Goal: Task Accomplishment & Management: Use online tool/utility

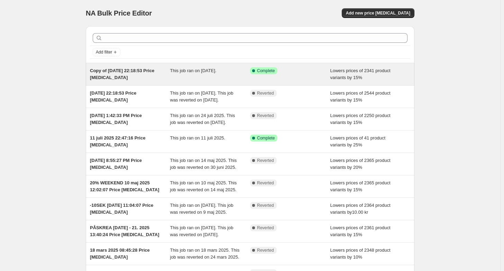
click at [206, 70] on span "This job ran on 29 september 2025." at bounding box center [193, 70] width 46 height 5
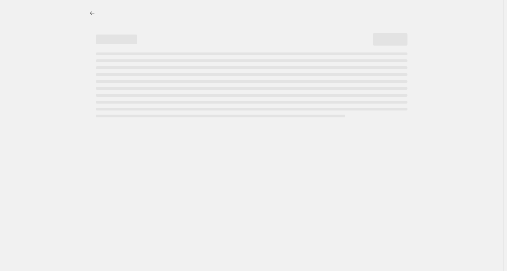
select select "percentage"
select select "not_equal"
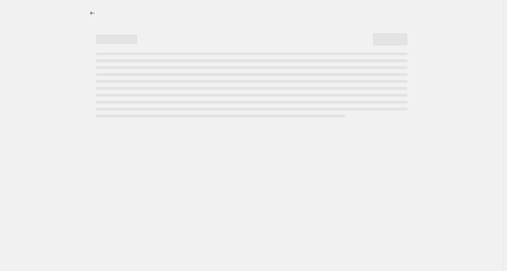
select select "not_equal"
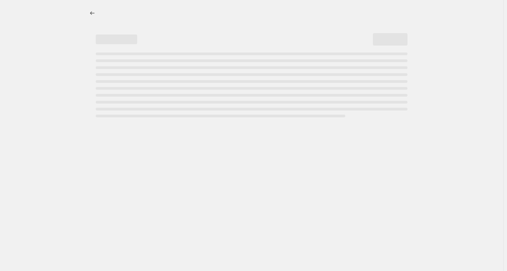
select select "not_equal"
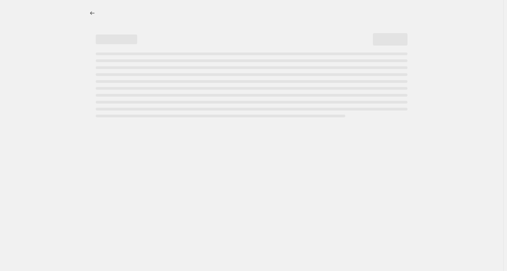
select select "not_equal"
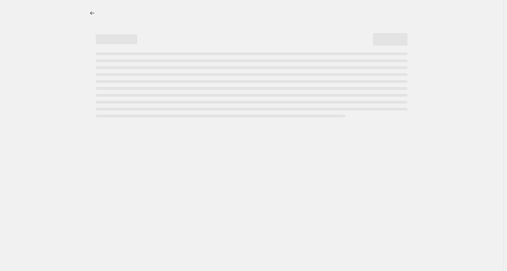
select select "not_equal"
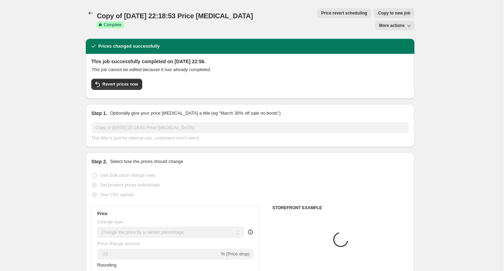
select select "collection"
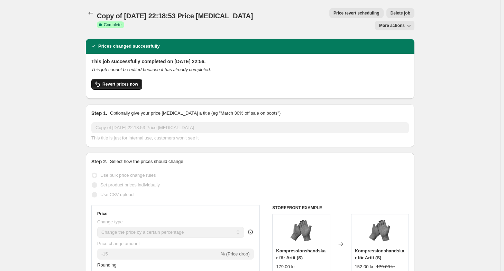
click at [129, 82] on span "Revert prices now" at bounding box center [120, 85] width 36 height 6
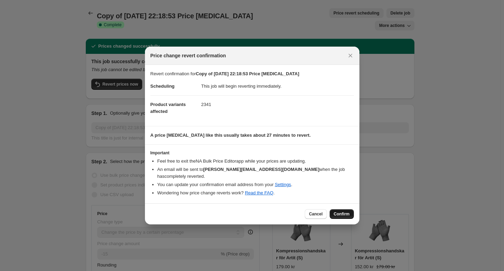
click at [344, 212] on span "Confirm" at bounding box center [342, 215] width 16 height 6
